Goal: Information Seeking & Learning: Learn about a topic

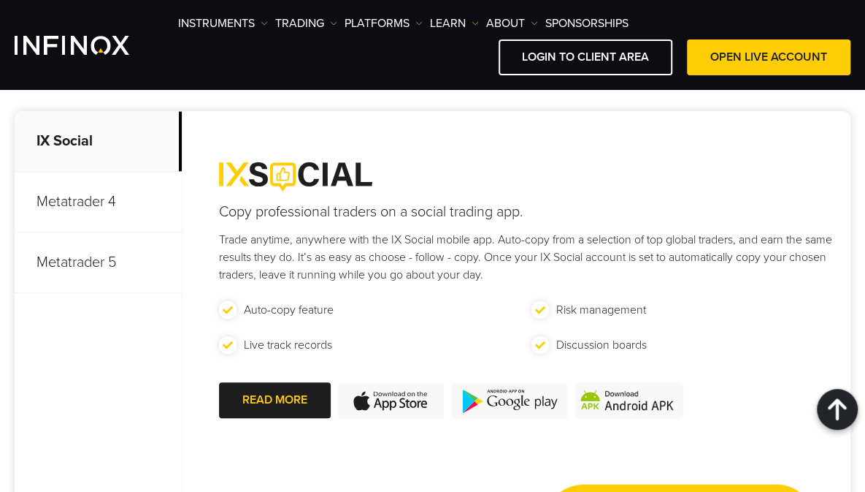
scroll to position [657, 0]
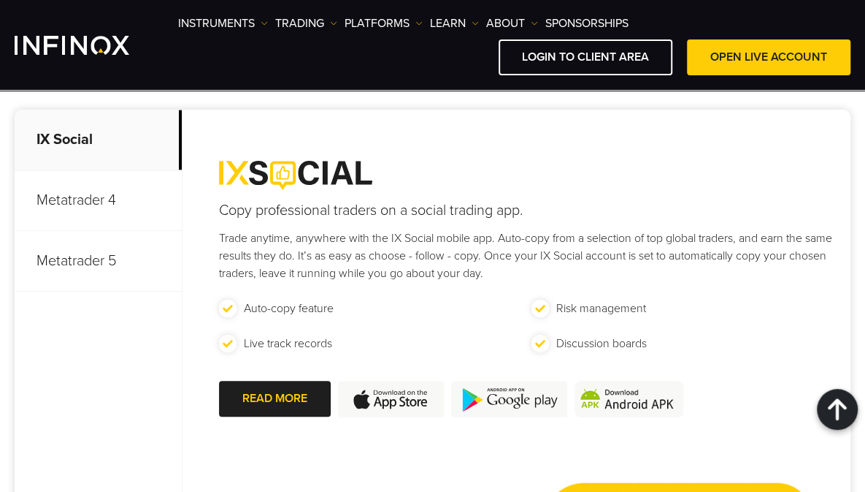
click at [88, 208] on p "Metatrader 4" at bounding box center [98, 200] width 167 height 61
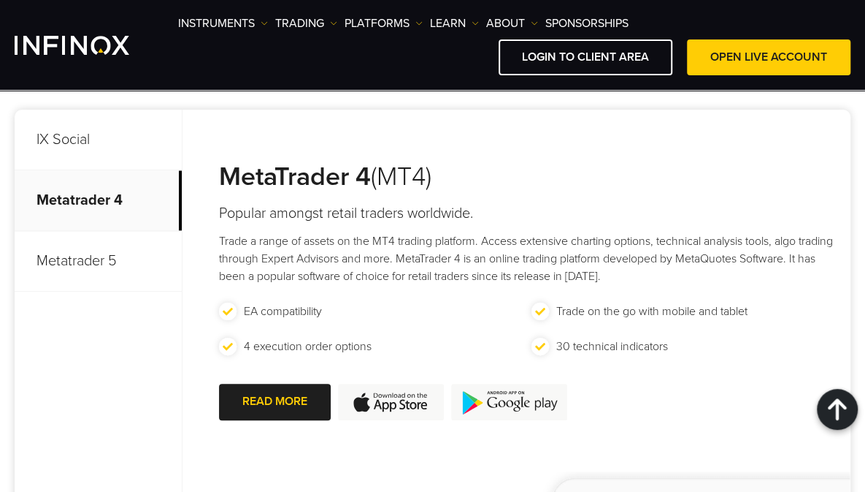
click at [61, 253] on p "Metatrader 5" at bounding box center [98, 261] width 167 height 61
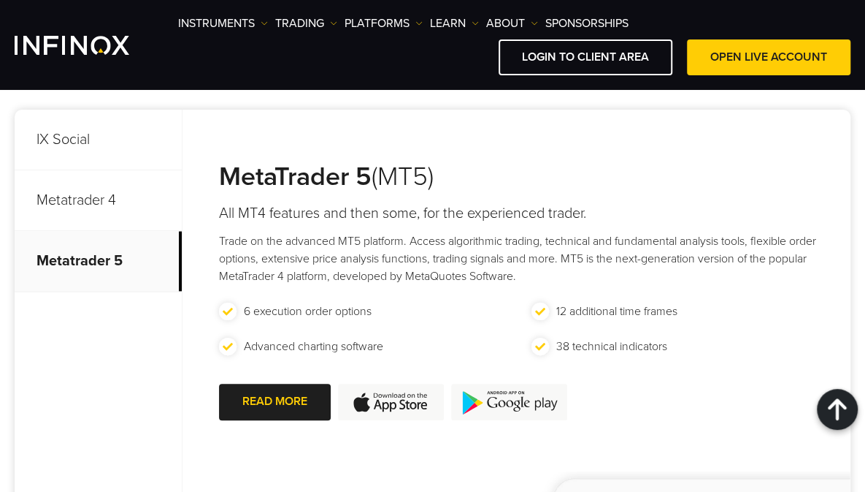
click at [505, 264] on p "Trade on the advanced MT5 platform. Access algorithmic trading, technical and f…" at bounding box center [531, 258] width 624 height 53
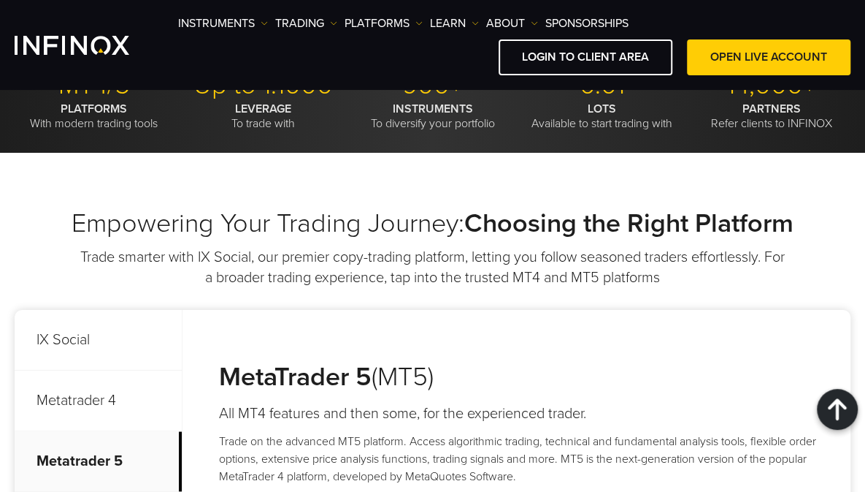
scroll to position [0, 0]
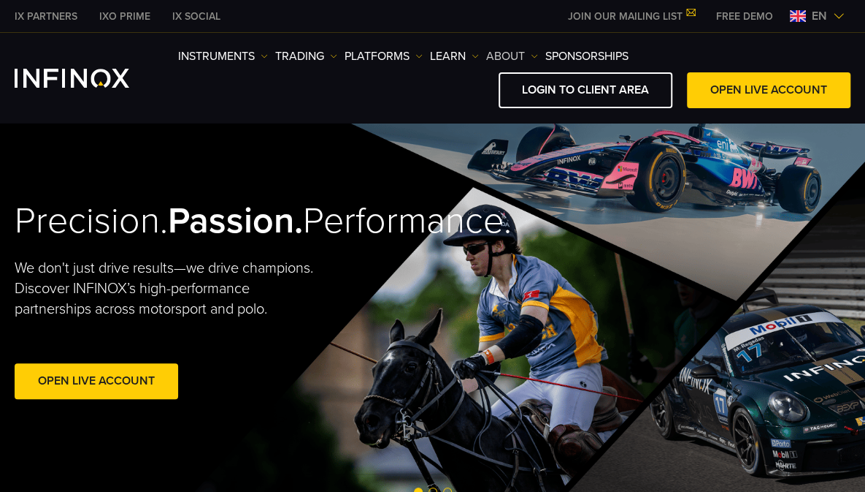
click at [531, 52] on link "ABOUT" at bounding box center [512, 56] width 52 height 18
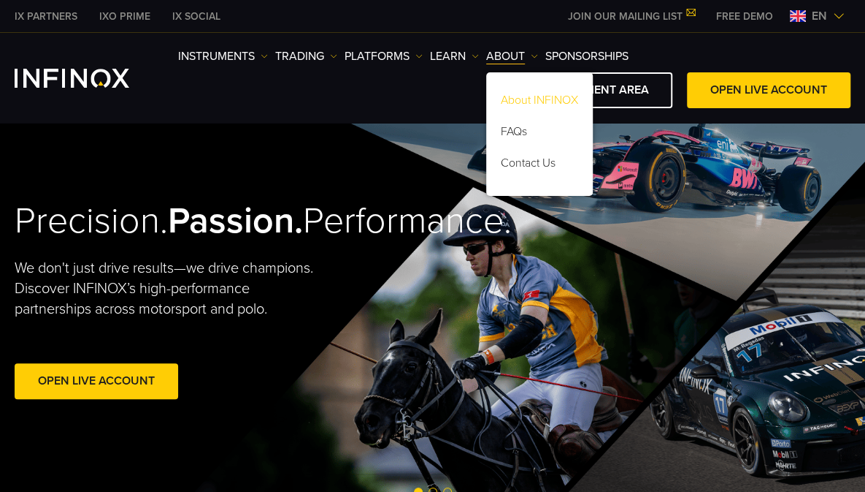
click at [514, 96] on link "About INFINOX" at bounding box center [539, 102] width 107 height 31
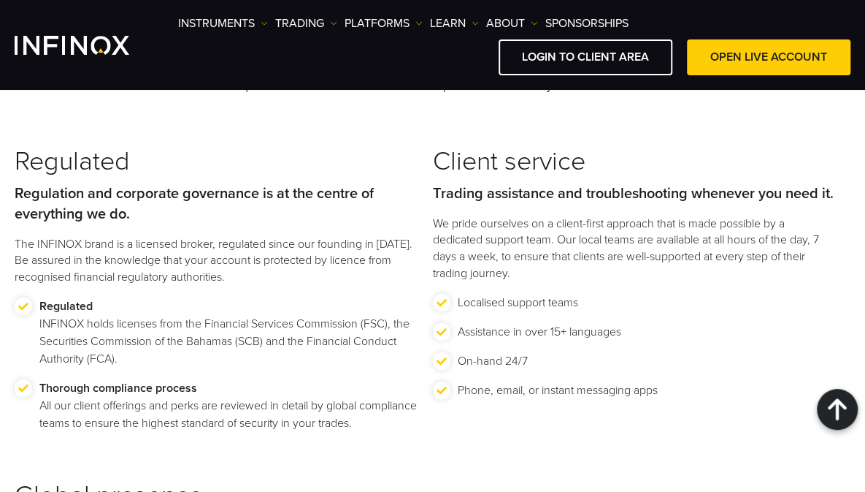
scroll to position [1972, 0]
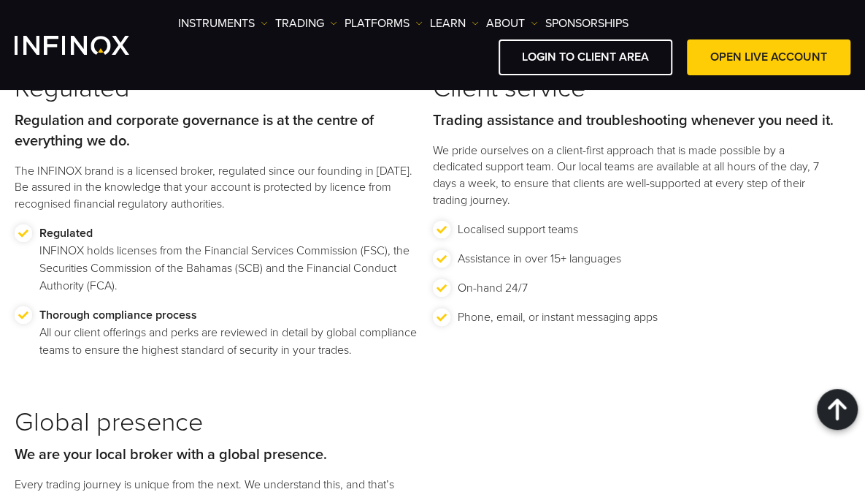
click at [324, 272] on p "Regulated INFINOX holds licenses from the Financial Services Commission (FSC), …" at bounding box center [228, 259] width 379 height 70
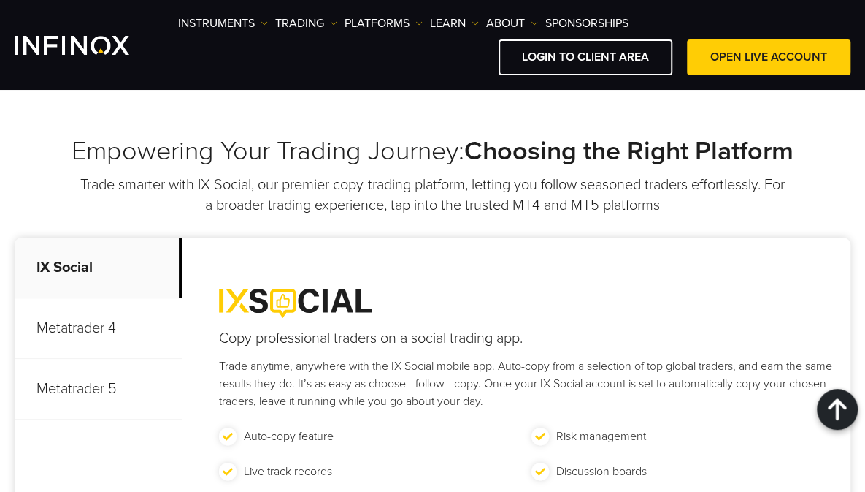
scroll to position [5770, 0]
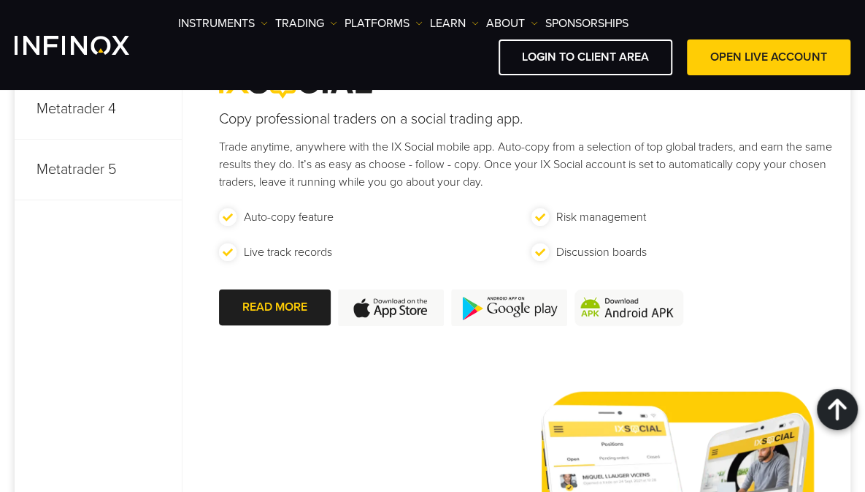
click at [64, 47] on img "INFINOX Logo" at bounding box center [72, 45] width 115 height 19
